Goal: Task Accomplishment & Management: Manage account settings

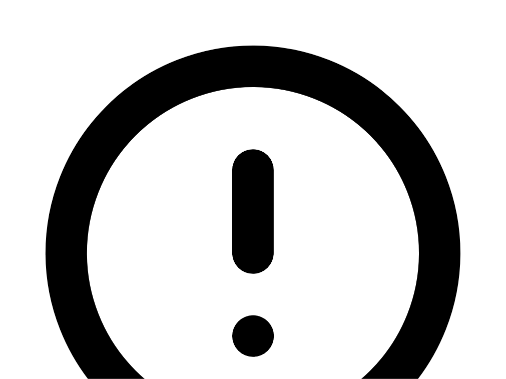
type input "Tu.Nguyen@intrepidtravel.com"
type input "Logging in..."
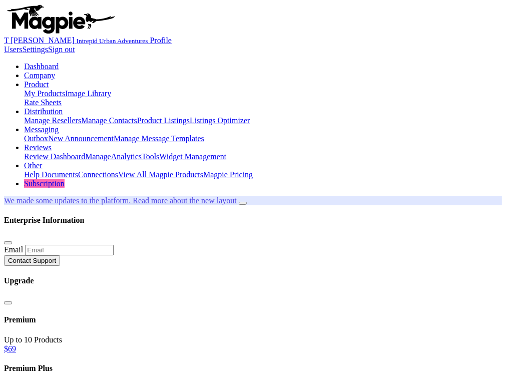
click at [4, 54] on link at bounding box center [4, 54] width 0 height 0
click at [85, 161] on link "Manage" at bounding box center [98, 156] width 26 height 9
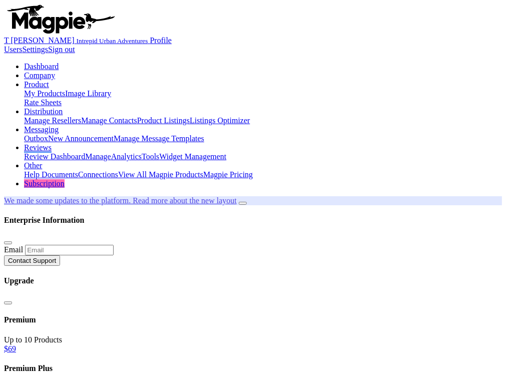
type input "[DATE]"
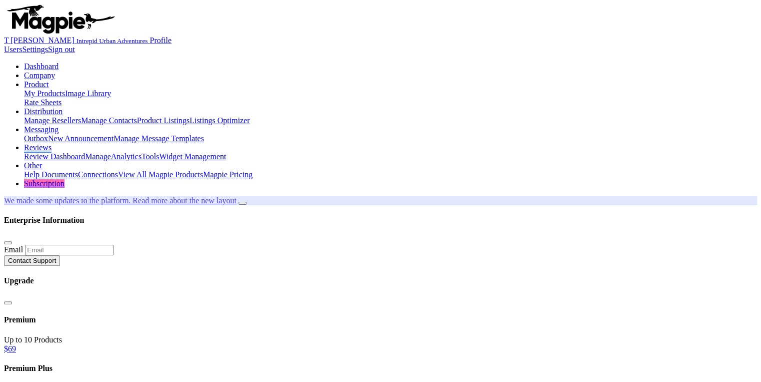
checkbox input "false"
drag, startPoint x: 159, startPoint y: 180, endPoint x: 184, endPoint y: 173, distance: 26.0
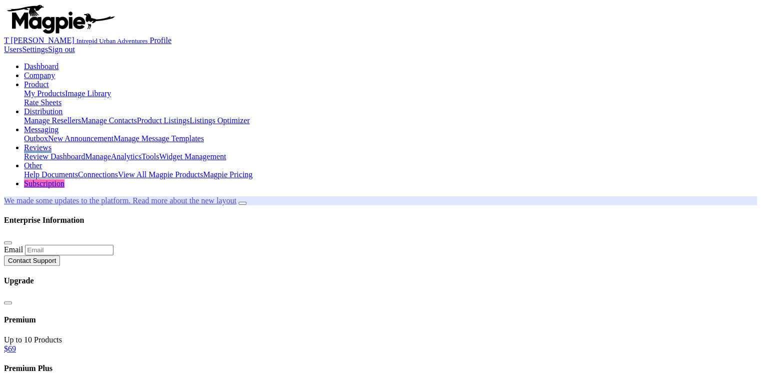
checkbox input "false"
type input "[DATE]"
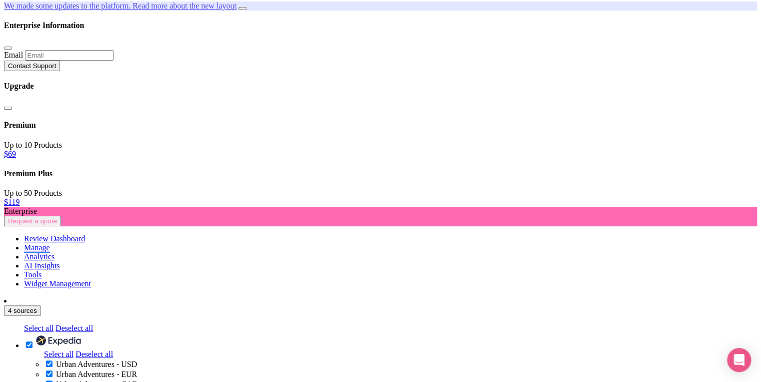
scroll to position [160, 0]
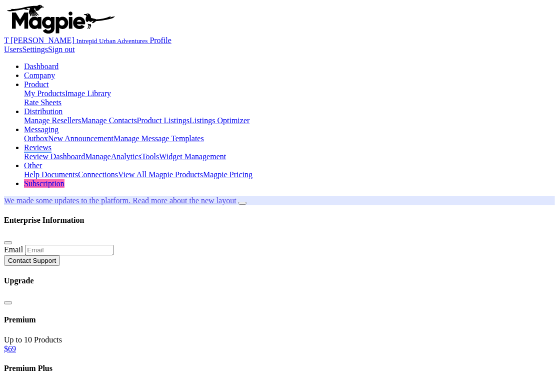
drag, startPoint x: 144, startPoint y: 142, endPoint x: 158, endPoint y: 150, distance: 16.6
checkbox input "true"
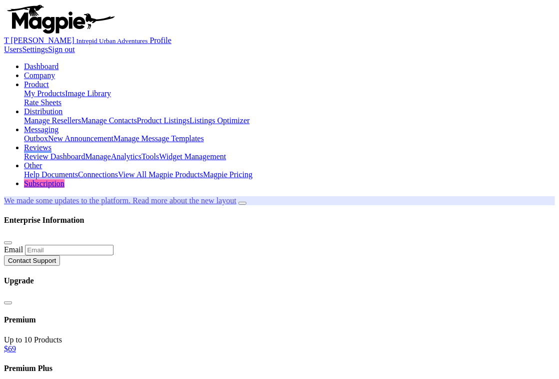
checkbox input "true"
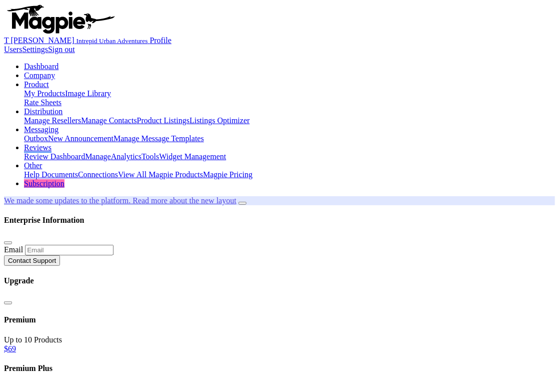
type input "[DATE]"
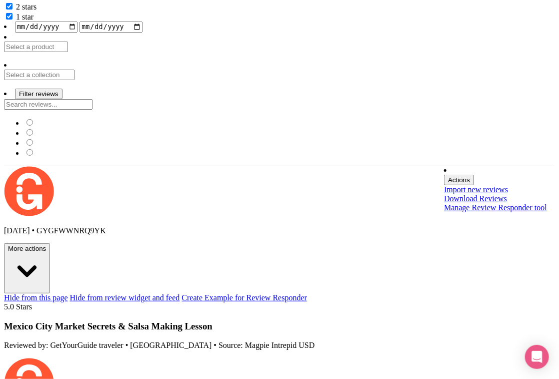
scroll to position [1280, 0]
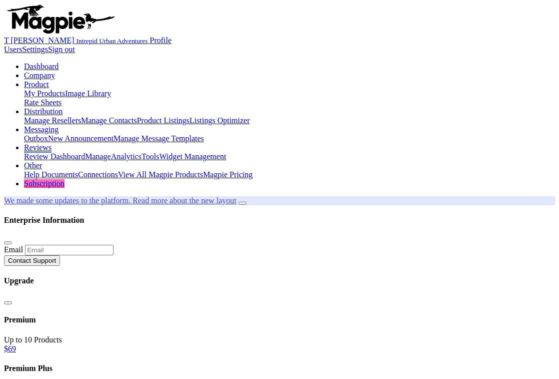
scroll to position [1280, 0]
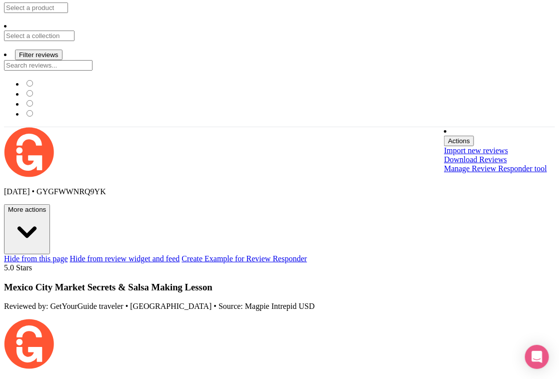
drag, startPoint x: 343, startPoint y: 312, endPoint x: 334, endPoint y: 315, distance: 10.0
